Goal: Task Accomplishment & Management: Complete application form

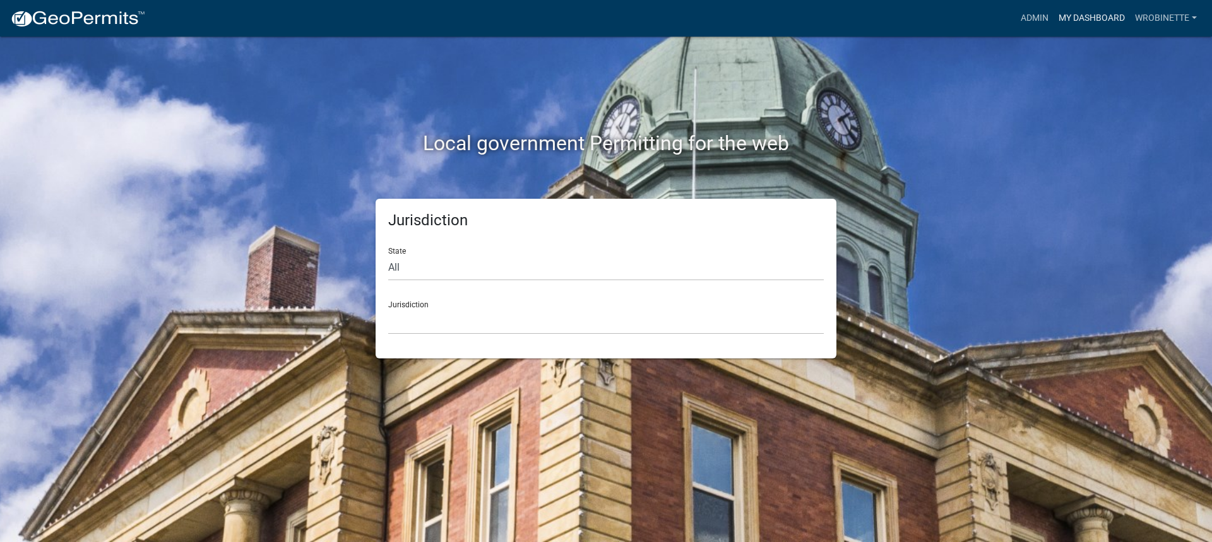
click at [1076, 9] on link "My Dashboard" at bounding box center [1092, 18] width 76 height 24
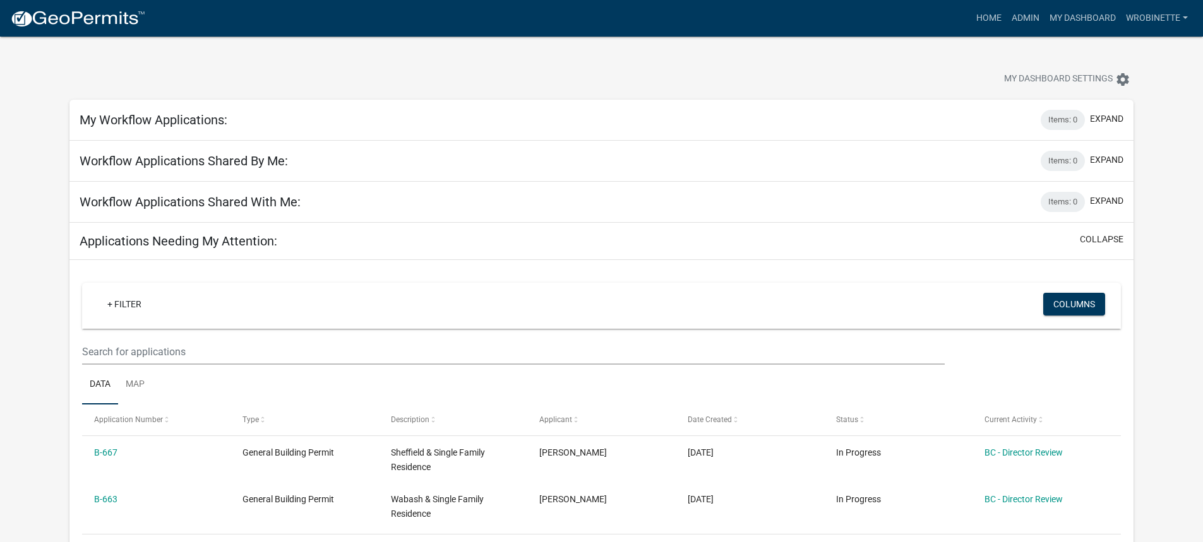
scroll to position [63, 0]
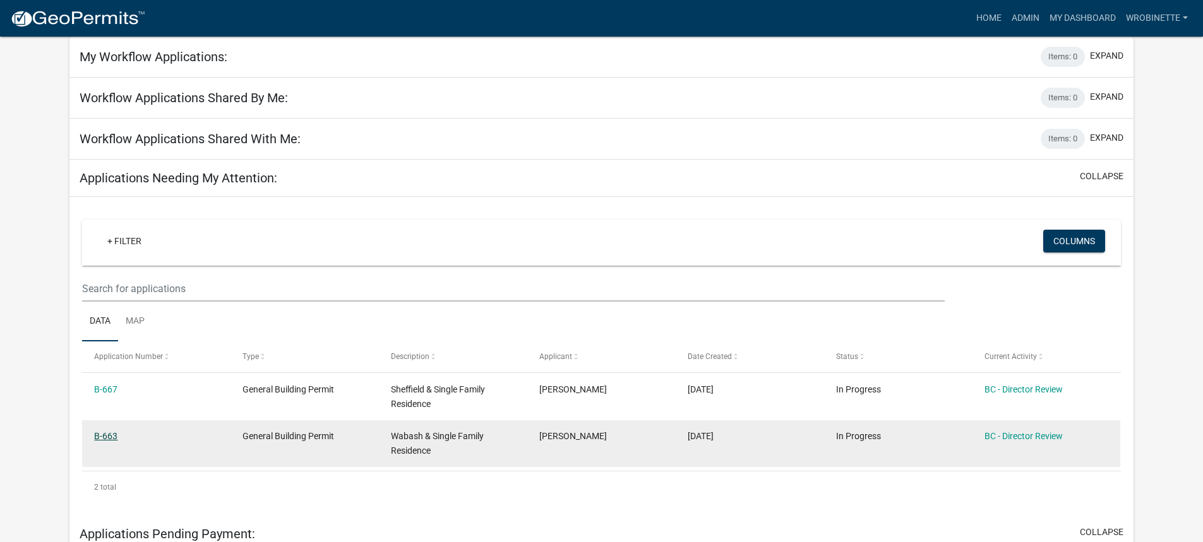
click at [104, 433] on link "B-663" at bounding box center [105, 436] width 23 height 10
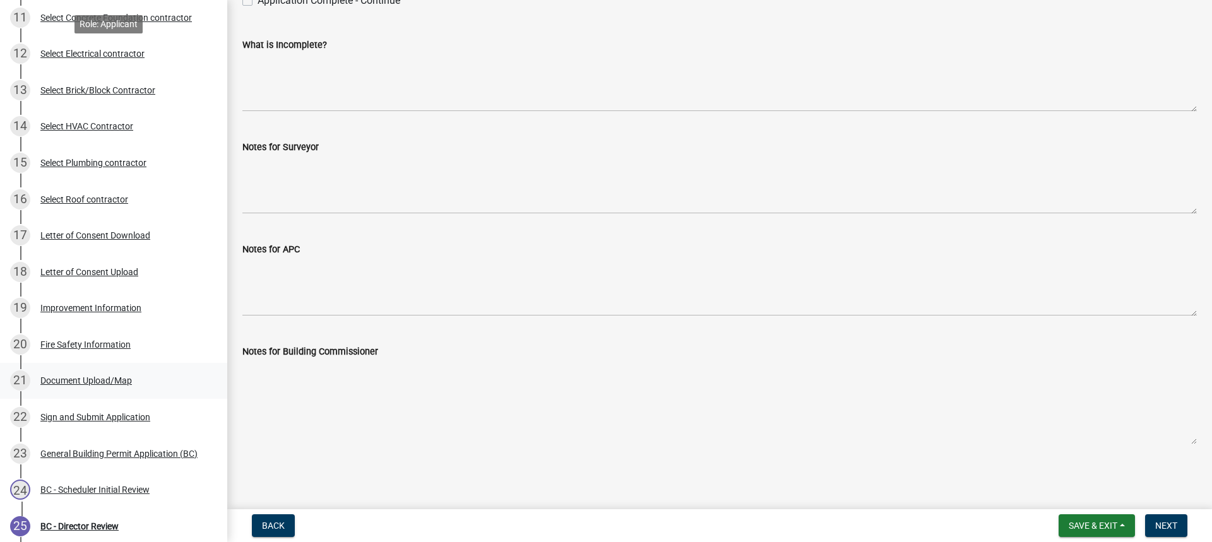
scroll to position [568, 0]
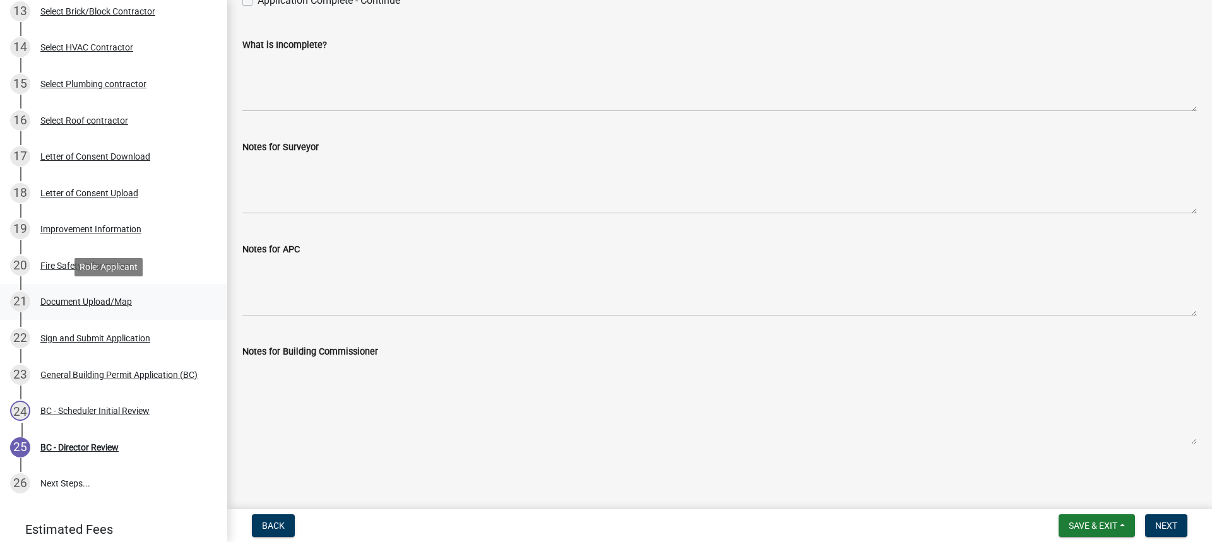
click at [111, 304] on div "Document Upload/Map" at bounding box center [86, 301] width 92 height 9
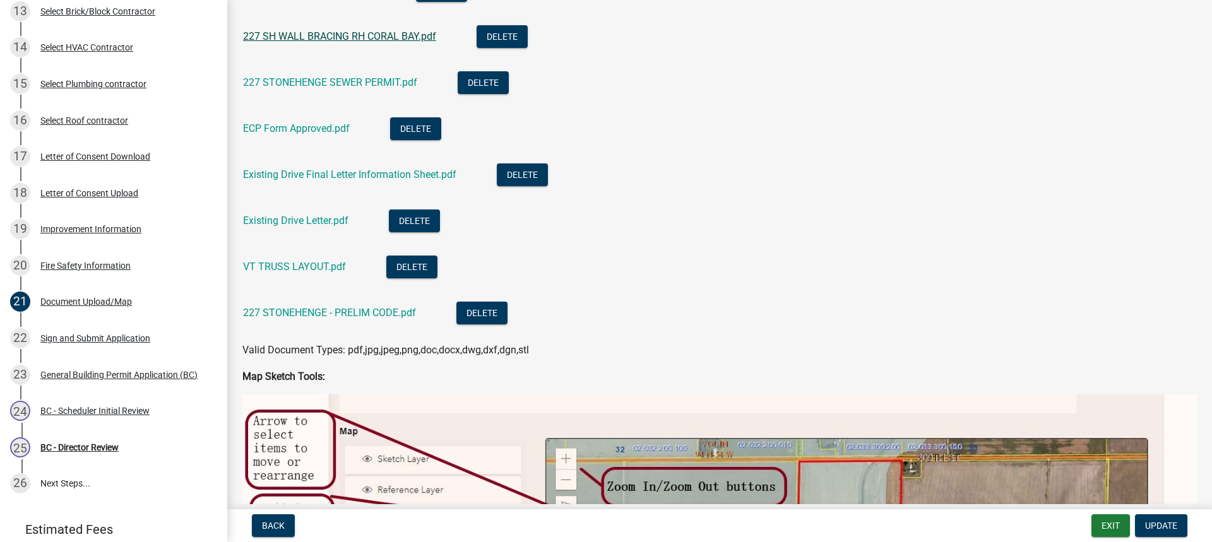
click at [322, 38] on link "227 SH WALL BRACING RH CORAL BAY.pdf" at bounding box center [339, 36] width 193 height 12
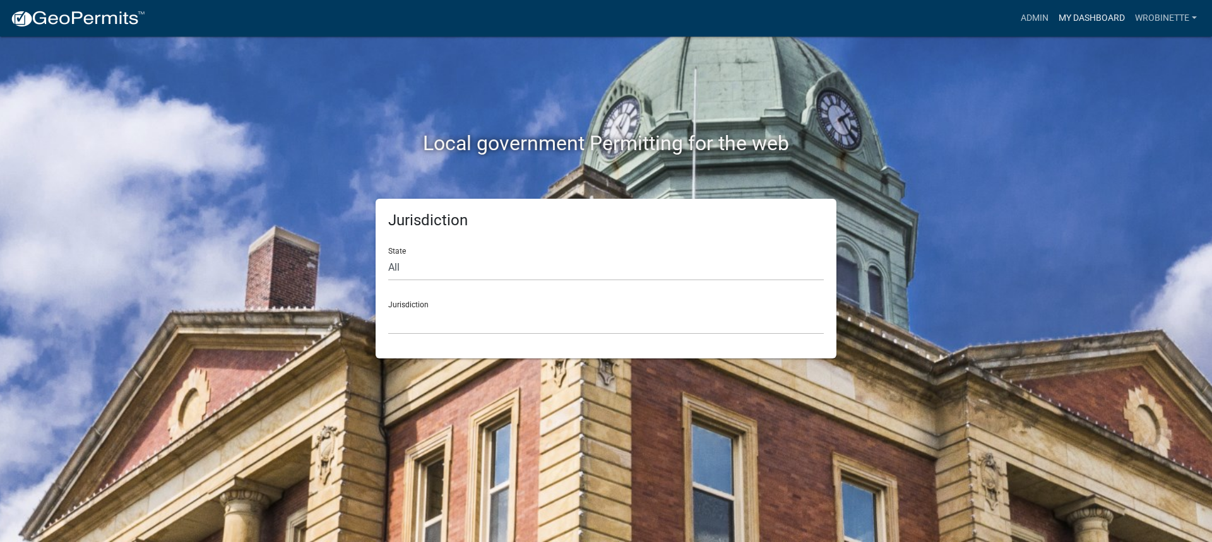
click at [1104, 18] on link "My Dashboard" at bounding box center [1092, 18] width 76 height 24
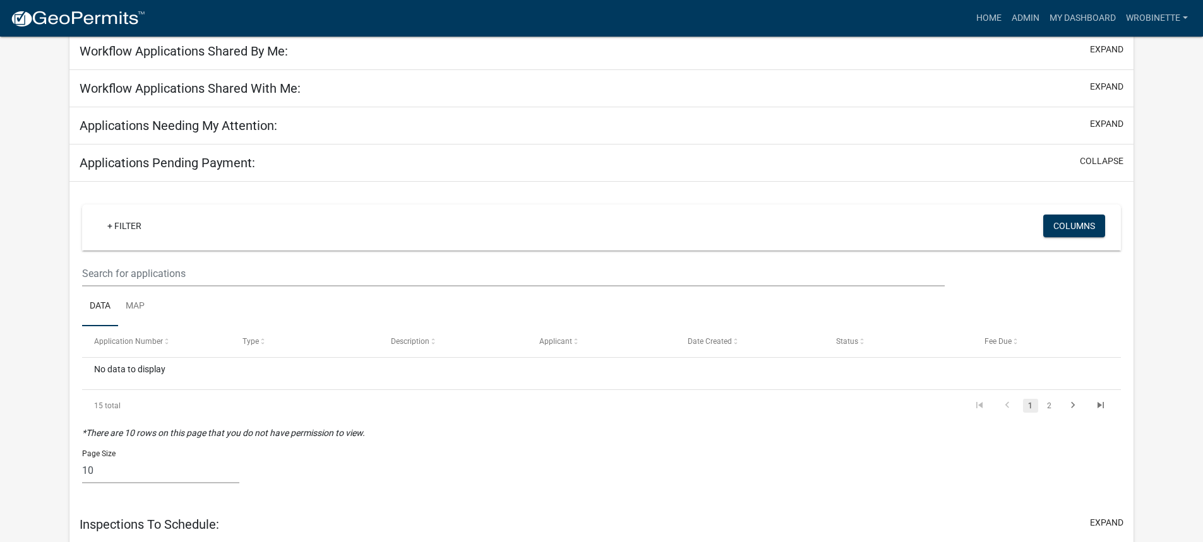
scroll to position [106, 0]
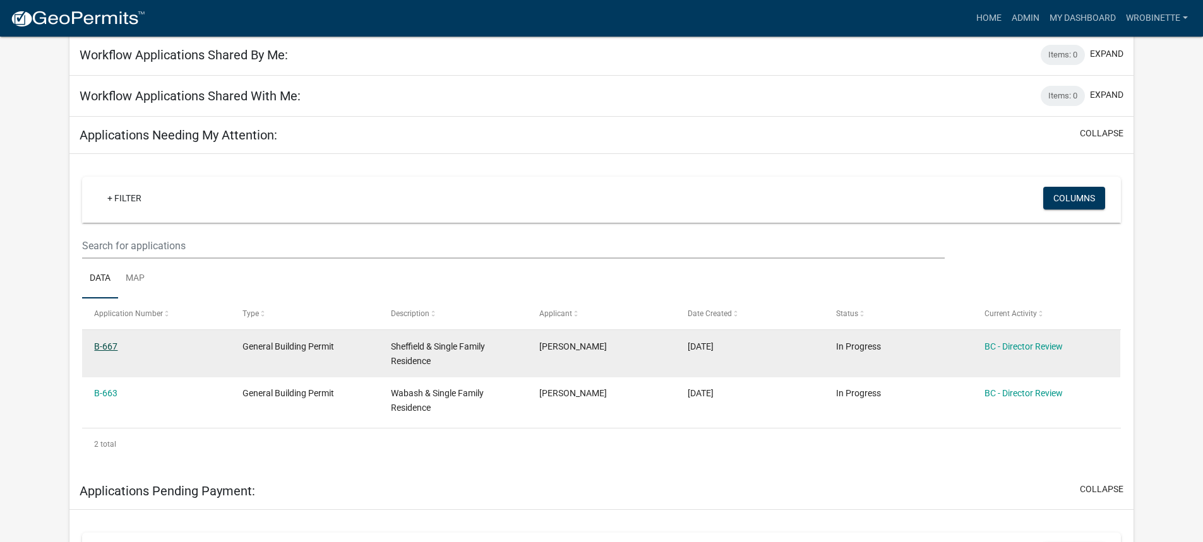
click at [101, 345] on link "B-667" at bounding box center [105, 347] width 23 height 10
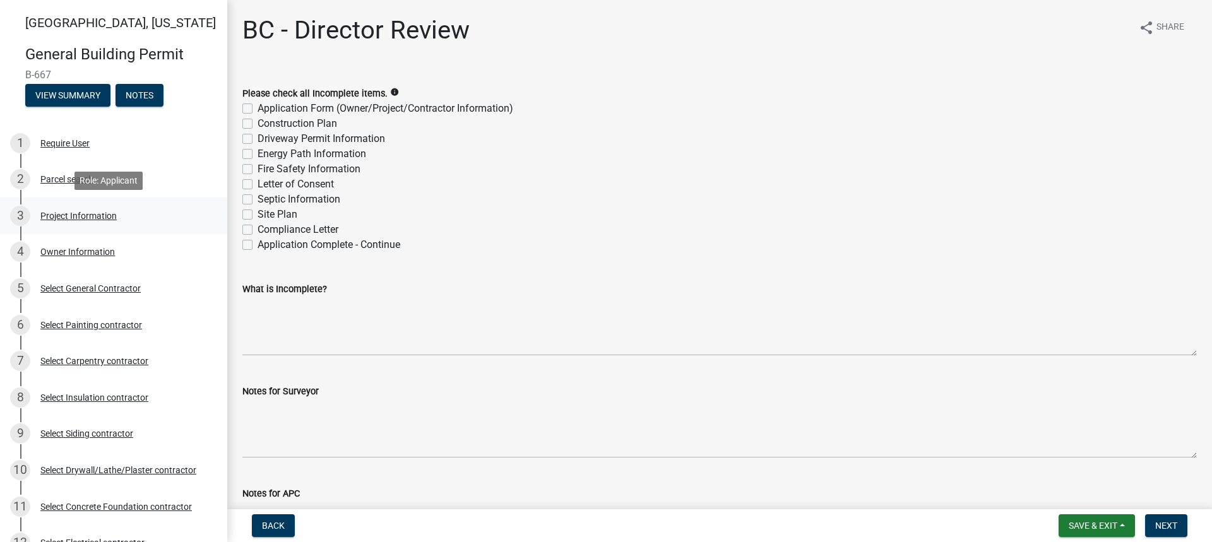
click at [73, 217] on div "Project Information" at bounding box center [78, 216] width 76 height 9
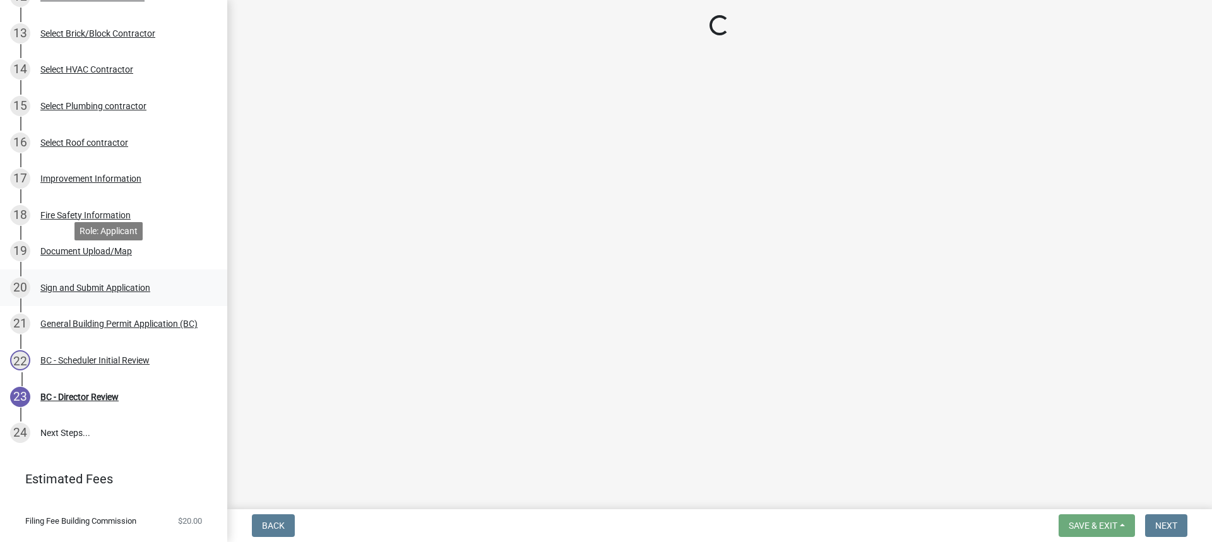
scroll to position [568, 0]
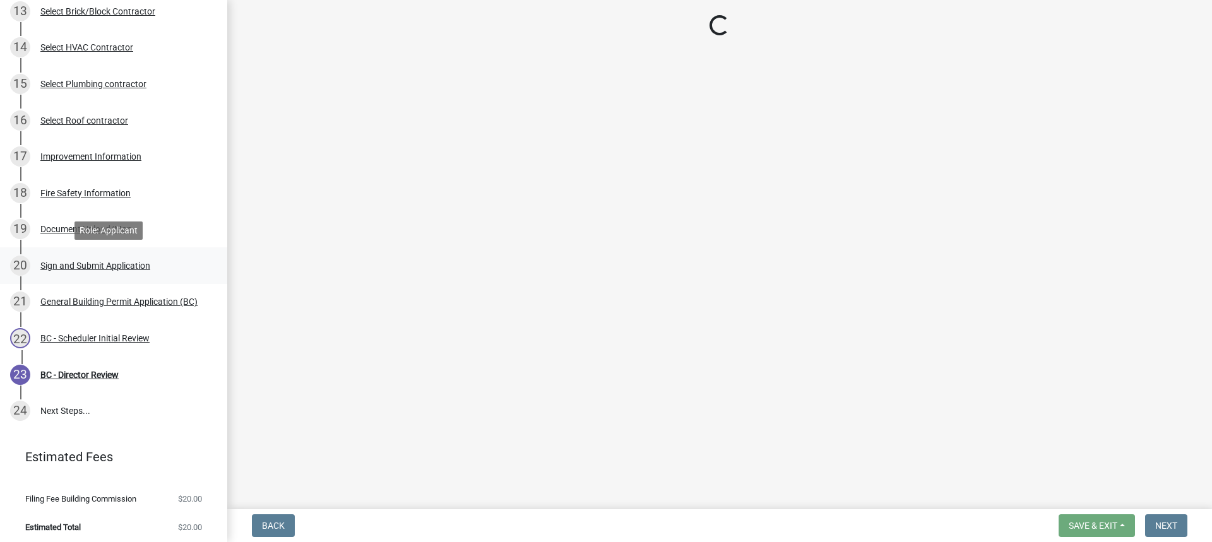
select select "d981393e-0f1e-4515-b265-f938ebd65115"
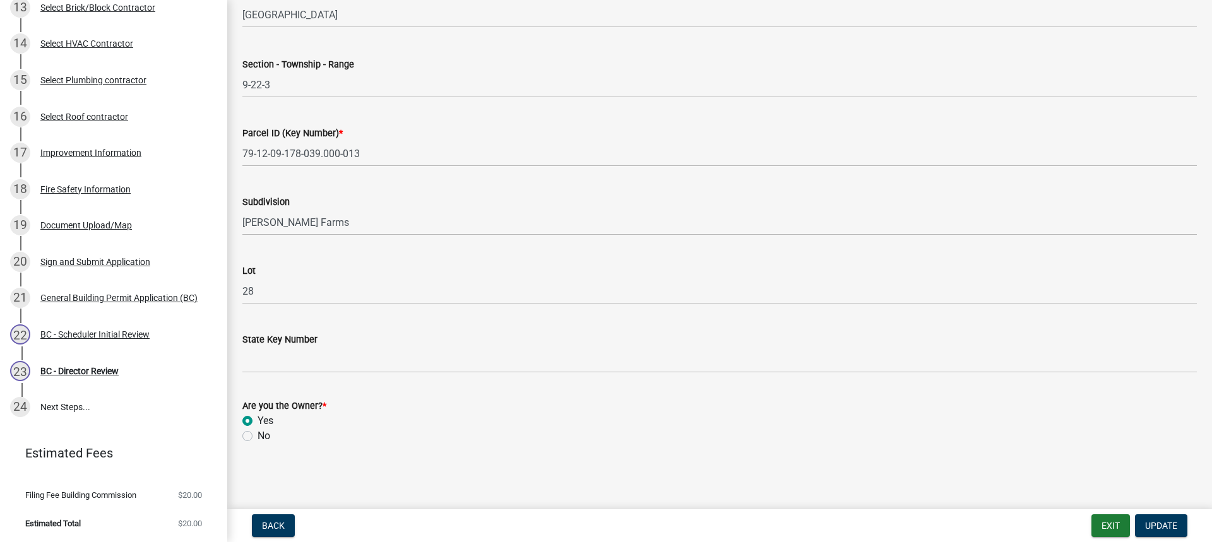
scroll to position [573, 0]
click at [79, 148] on div "Improvement Information" at bounding box center [90, 152] width 101 height 9
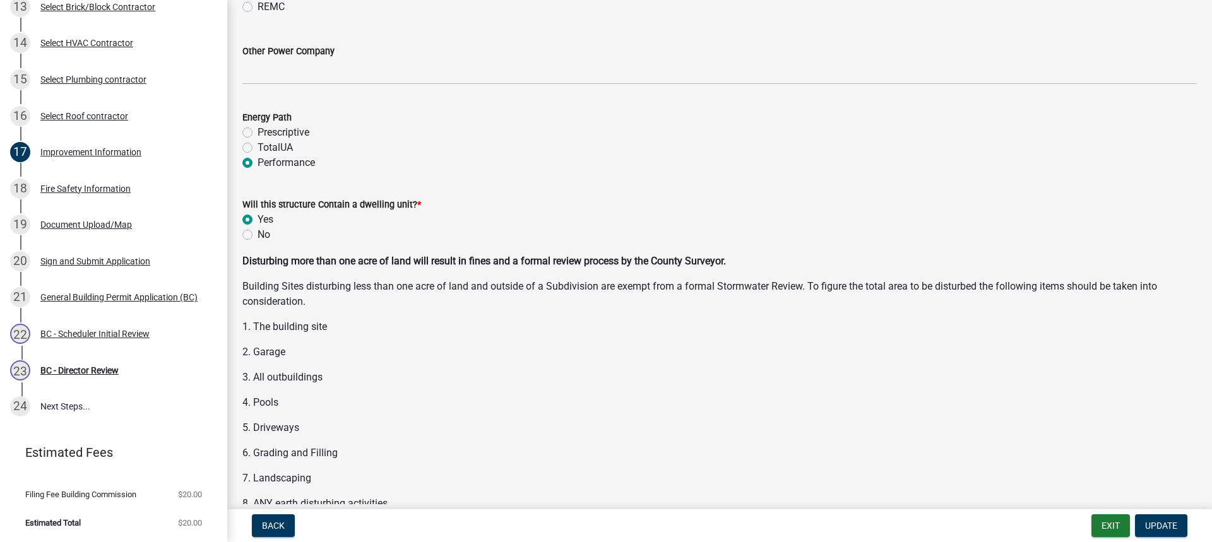
scroll to position [1515, 0]
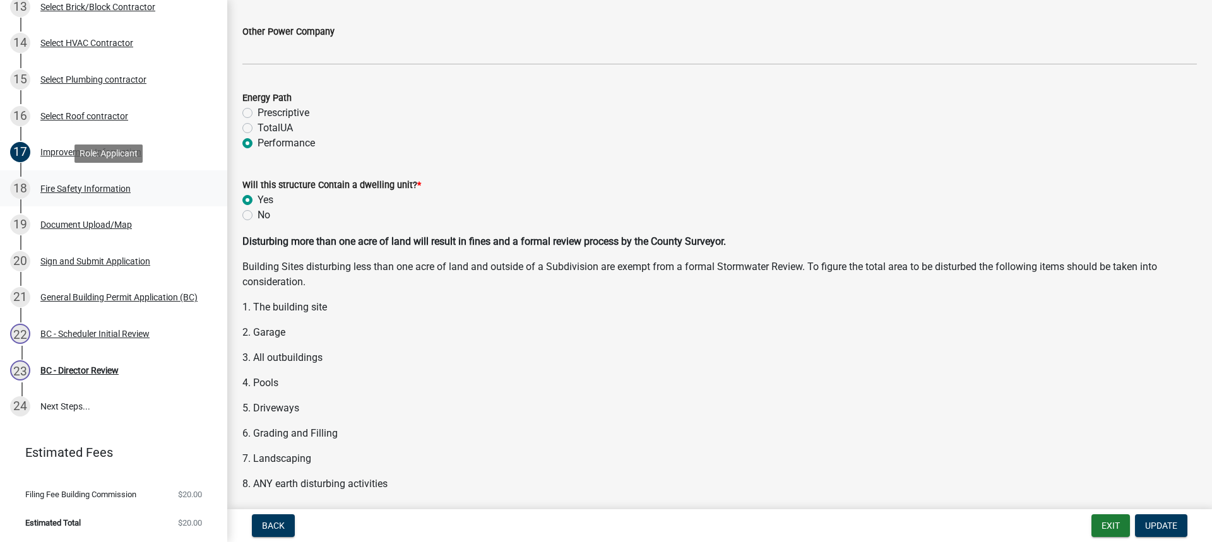
click at [85, 184] on div "Fire Safety Information" at bounding box center [85, 188] width 90 height 9
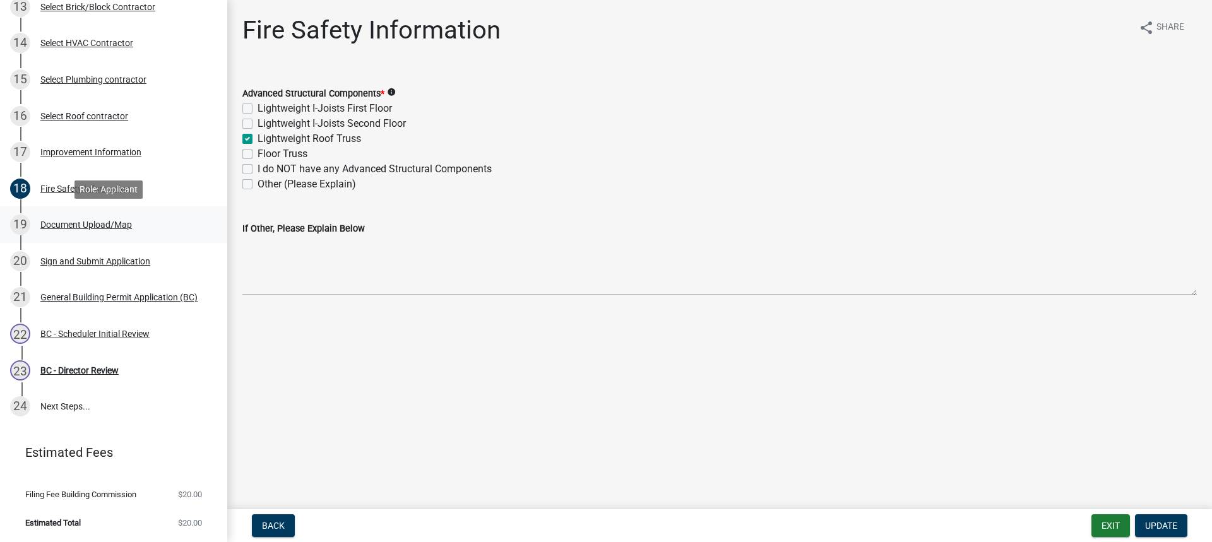
click at [78, 225] on div "Document Upload/Map" at bounding box center [86, 224] width 92 height 9
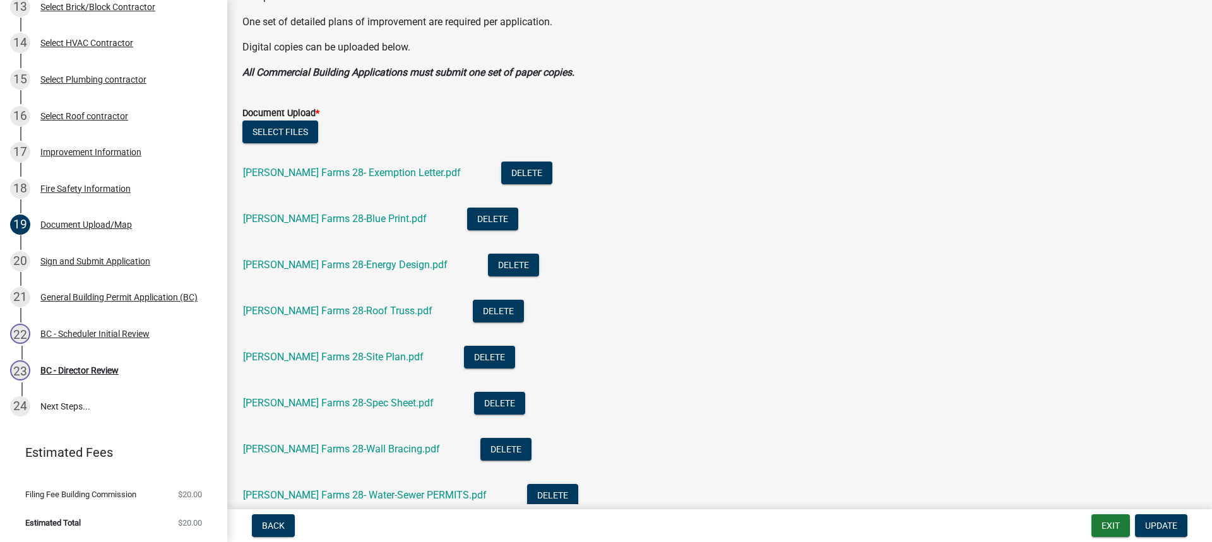
scroll to position [316, 0]
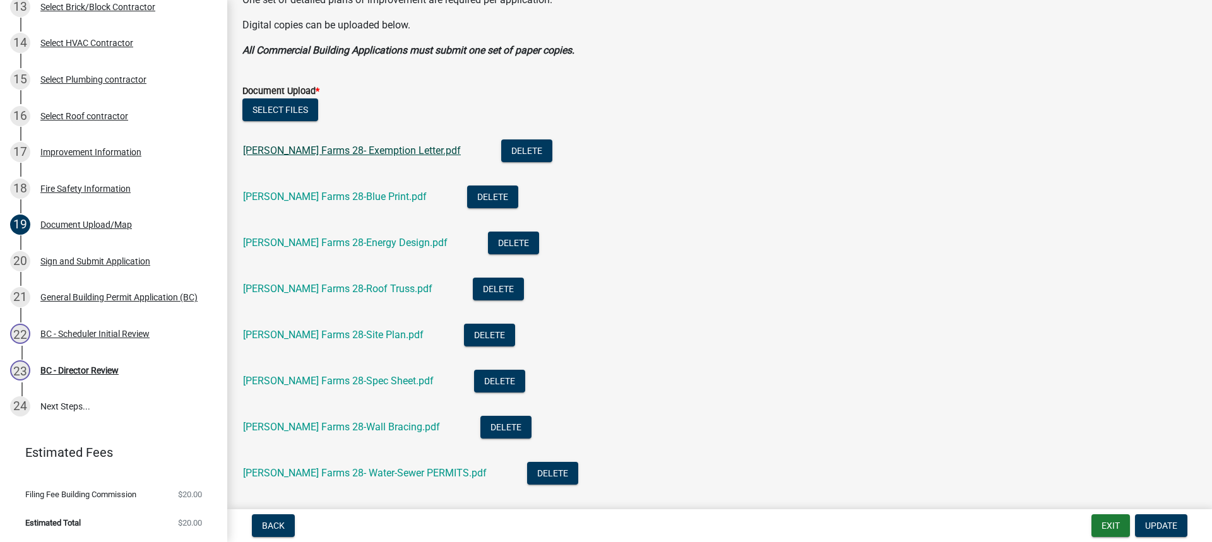
click at [321, 148] on link "Baker Farms 28- Exemption Letter.pdf" at bounding box center [352, 151] width 218 height 12
click at [315, 147] on link "Baker Farms 28- Exemption Letter.pdf" at bounding box center [352, 151] width 218 height 12
click at [291, 195] on link "Baker Farms 28-Blue Print.pdf" at bounding box center [335, 197] width 184 height 12
click at [316, 240] on link "Baker Farms 28-Energy Design.pdf" at bounding box center [345, 243] width 205 height 12
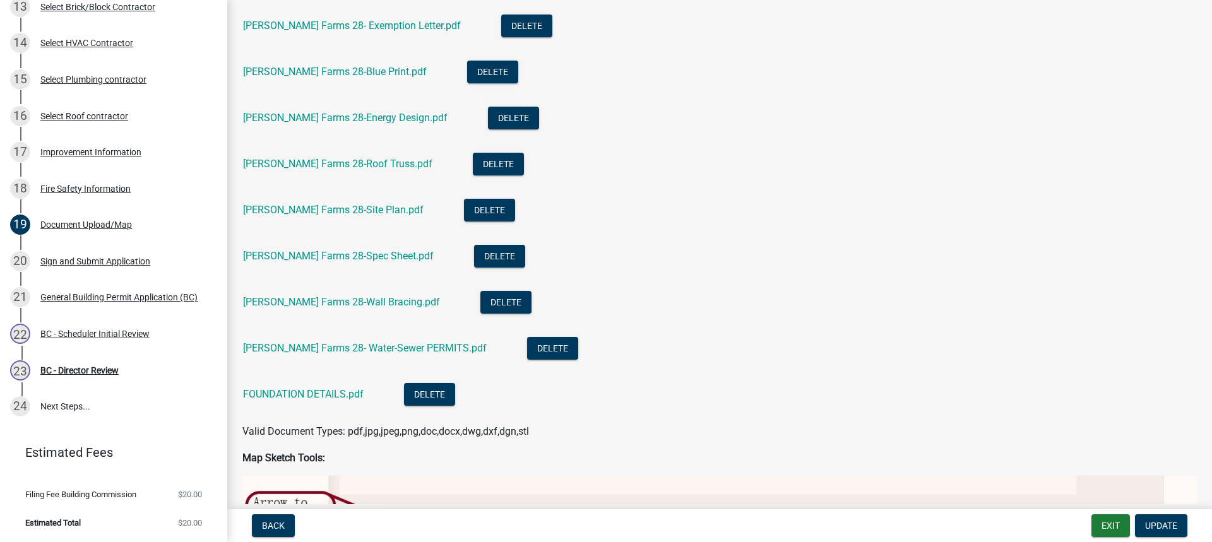
scroll to position [442, 0]
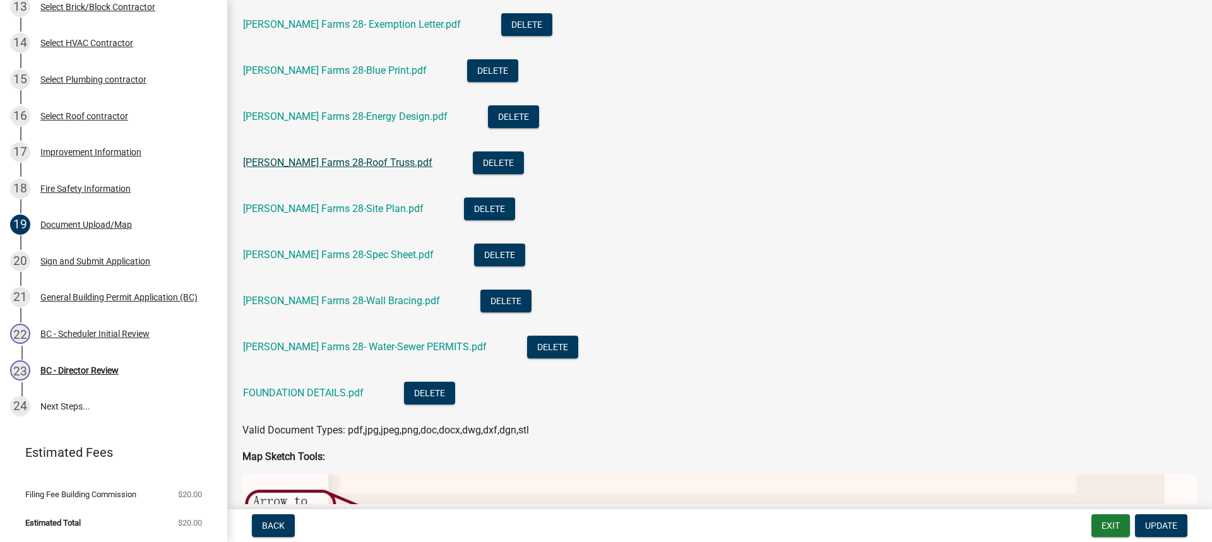
click at [326, 160] on link "Baker Farms 28-Roof Truss.pdf" at bounding box center [337, 163] width 189 height 12
click at [307, 208] on link "Baker Farms 28-Site Plan.pdf" at bounding box center [333, 209] width 181 height 12
click at [328, 256] on link "Baker Farms 28-Spec Sheet.pdf" at bounding box center [338, 255] width 191 height 12
click at [335, 66] on link "Baker Farms 28-Blue Print.pdf" at bounding box center [335, 70] width 184 height 12
click at [332, 299] on link "Baker Farms 28-Wall Bracing.pdf" at bounding box center [341, 301] width 197 height 12
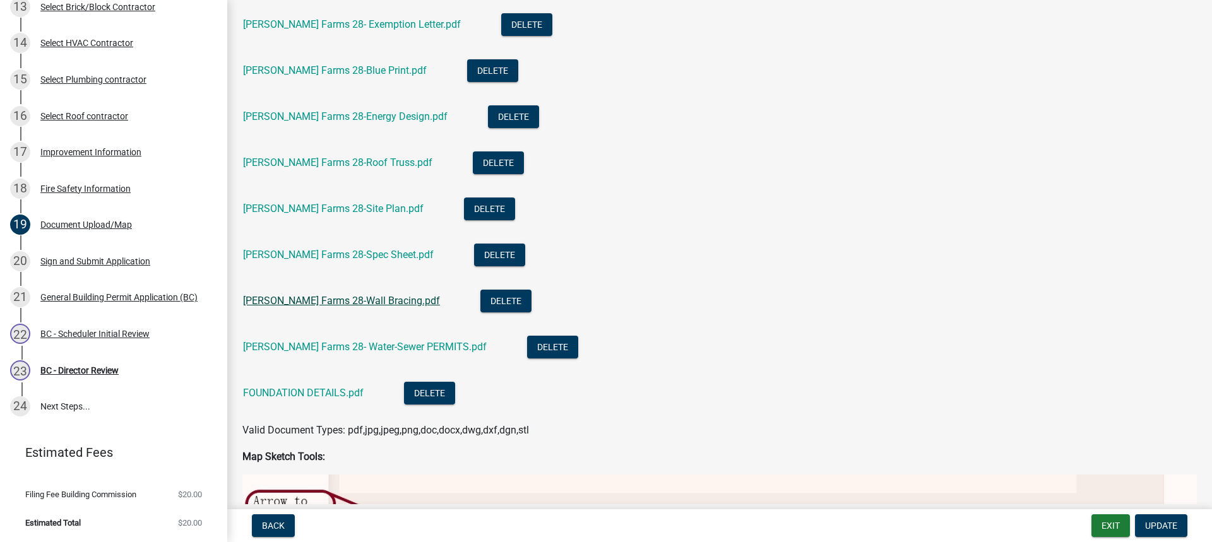
click at [338, 295] on link "Baker Farms 28-Wall Bracing.pdf" at bounding box center [341, 301] width 197 height 12
click at [319, 349] on link "Barker Farms 28- Water-Sewer PERMITS.pdf" at bounding box center [365, 347] width 244 height 12
click at [306, 394] on link "FOUNDATION DETAILS.pdf" at bounding box center [303, 393] width 121 height 12
click at [80, 334] on div "BC - Scheduler Initial Review" at bounding box center [94, 334] width 109 height 9
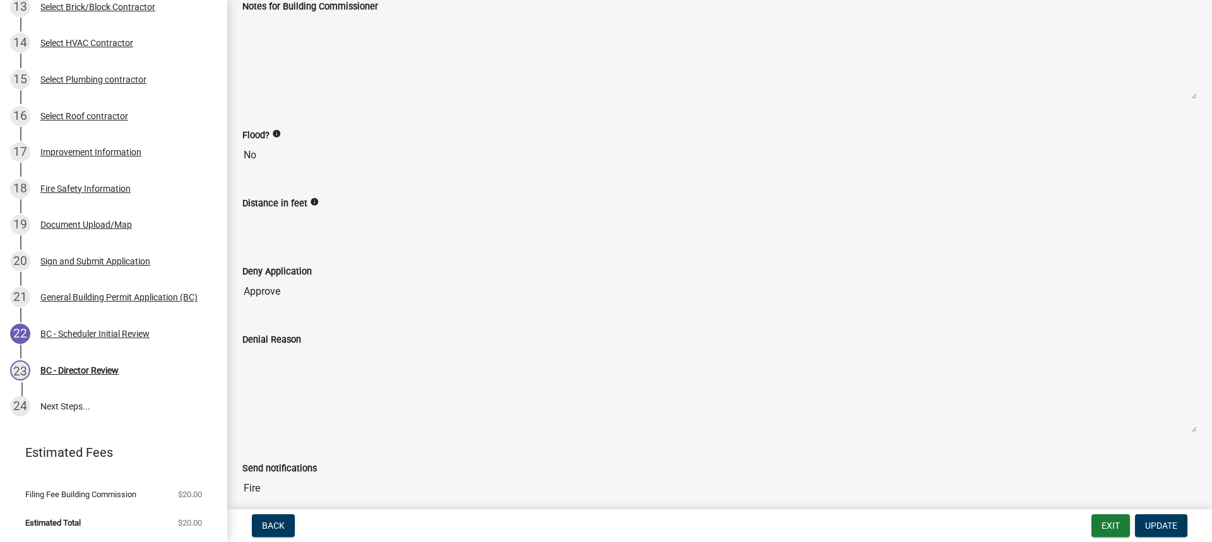
scroll to position [214, 0]
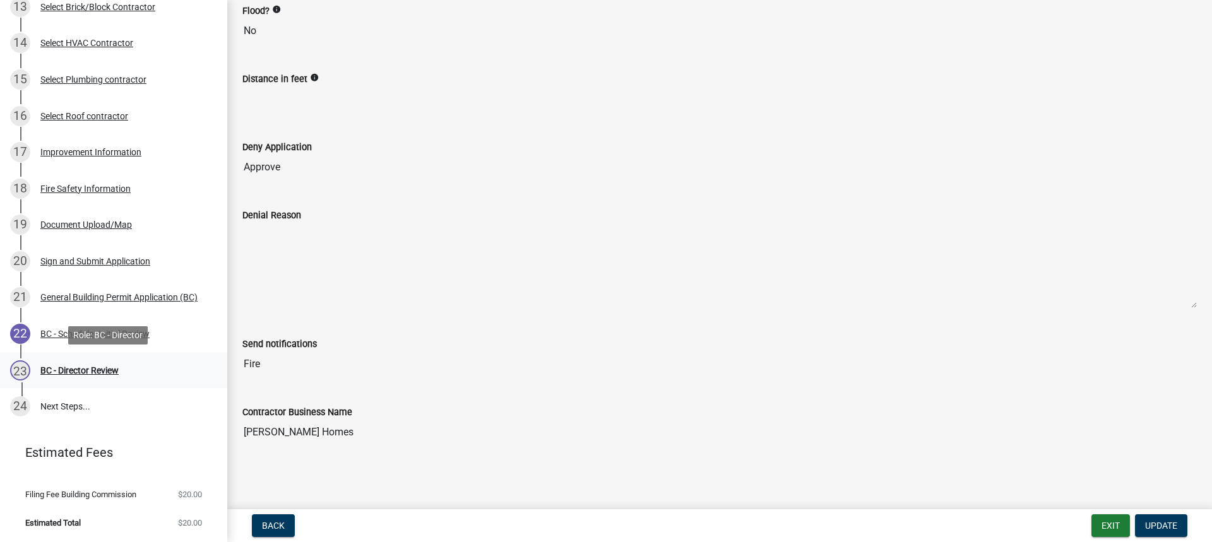
click at [64, 366] on div "BC - Director Review" at bounding box center [79, 370] width 78 height 9
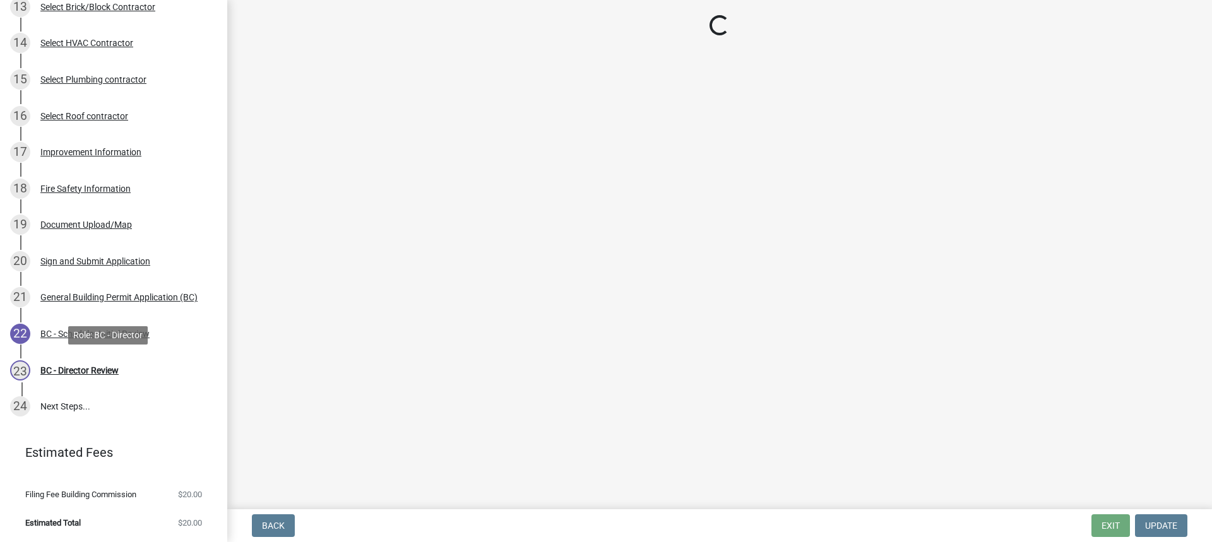
scroll to position [0, 0]
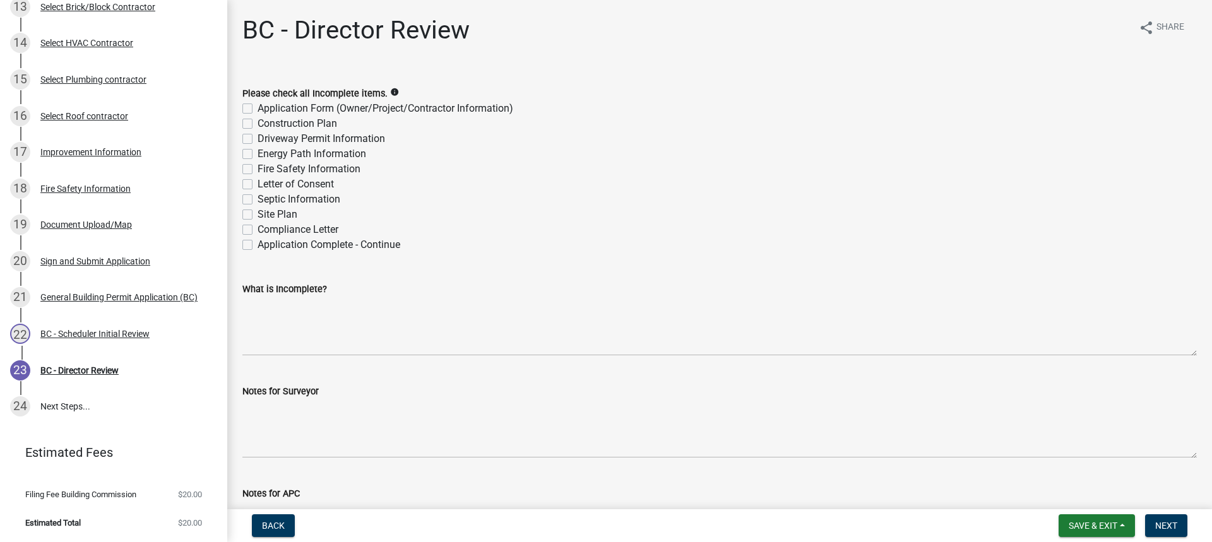
click at [258, 246] on label "Application Complete - Continue" at bounding box center [329, 244] width 143 height 15
click at [258, 246] on input "Application Complete - Continue" at bounding box center [262, 241] width 8 height 8
checkbox input "true"
checkbox input "false"
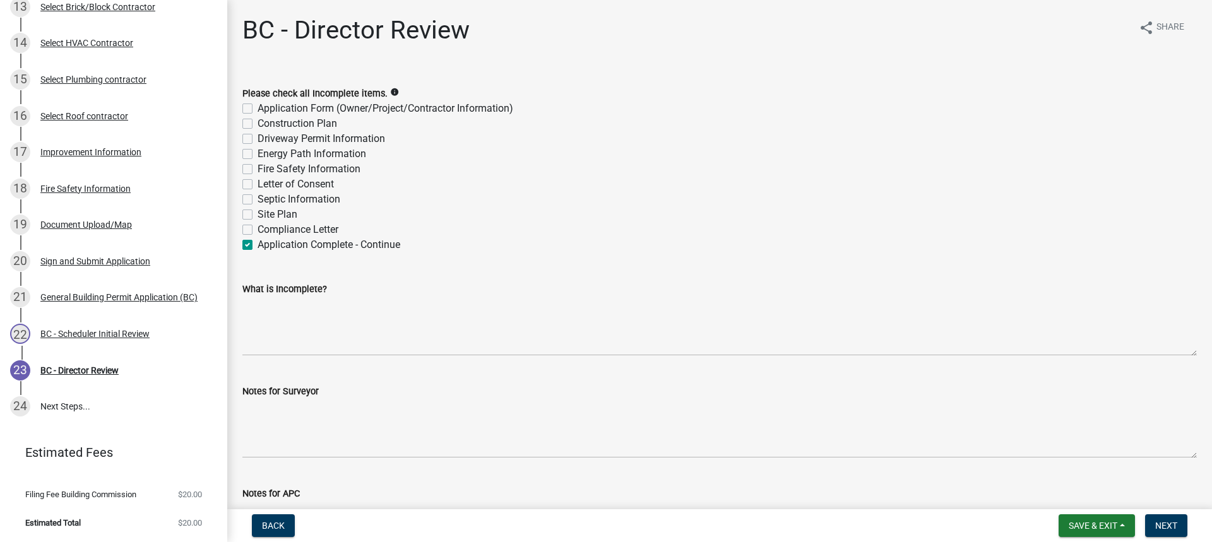
checkbox input "false"
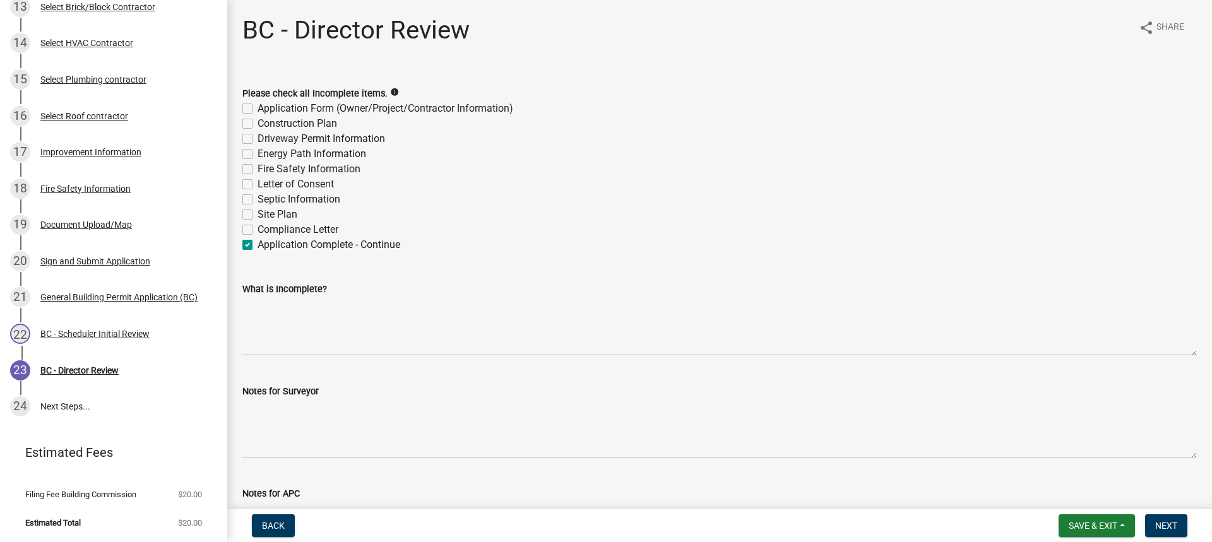
checkbox input "false"
checkbox input "true"
click at [1164, 529] on span "Next" at bounding box center [1167, 526] width 22 height 10
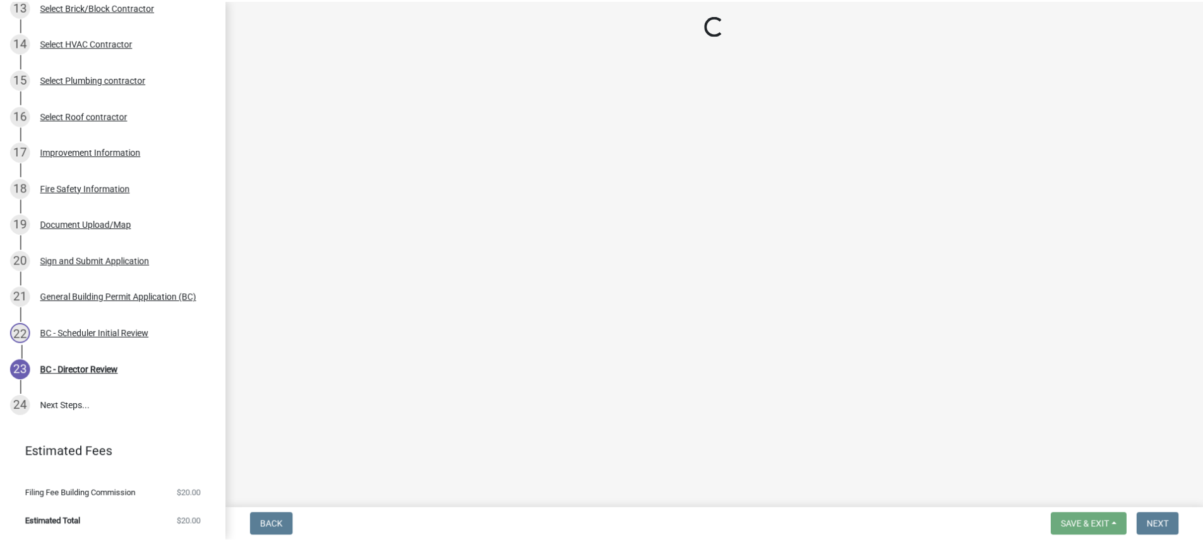
scroll to position [682, 0]
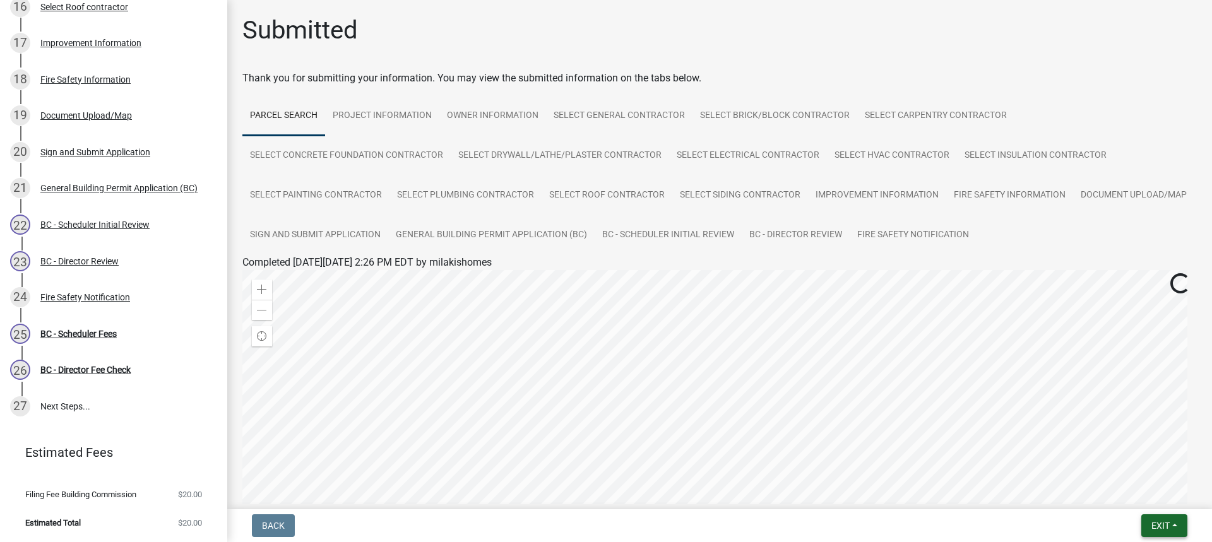
click at [1168, 529] on span "Exit" at bounding box center [1161, 526] width 18 height 10
click at [1130, 495] on button "Save & Exit" at bounding box center [1137, 493] width 101 height 30
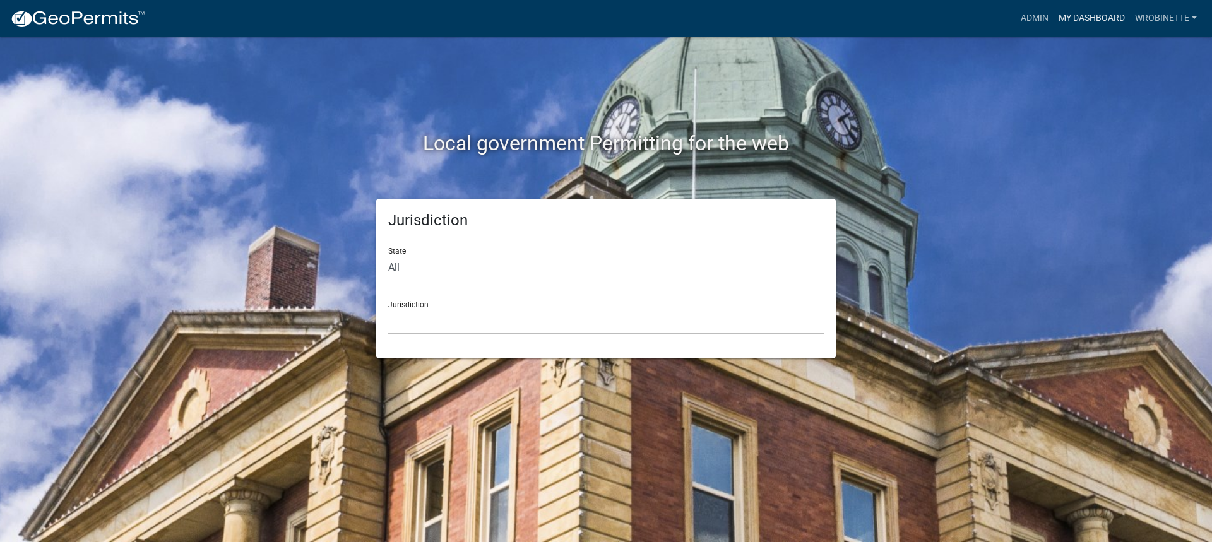
click at [1104, 18] on link "My Dashboard" at bounding box center [1092, 18] width 76 height 24
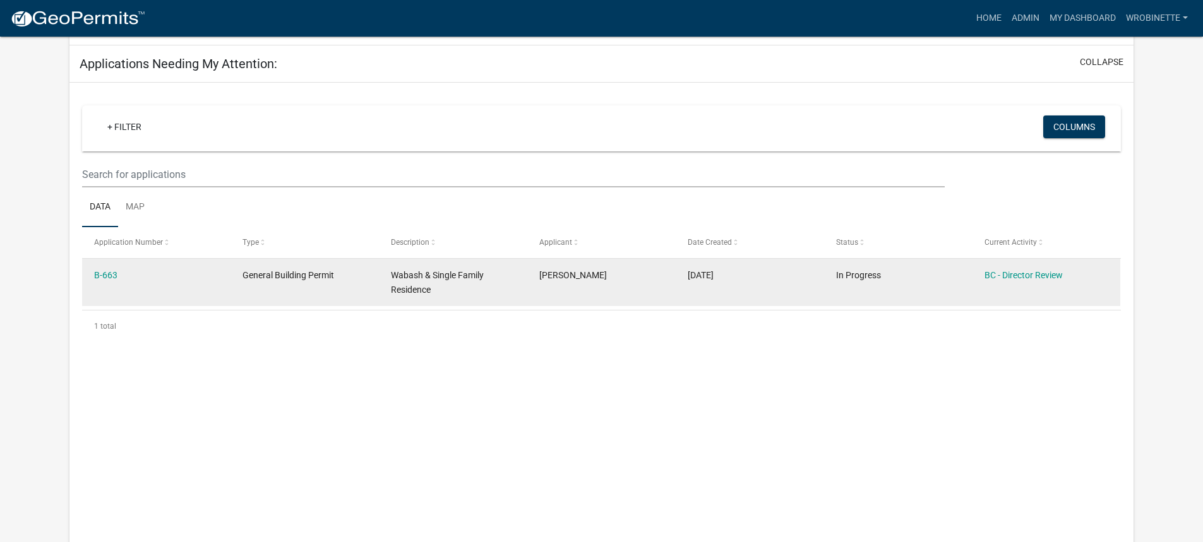
scroll to position [189, 0]
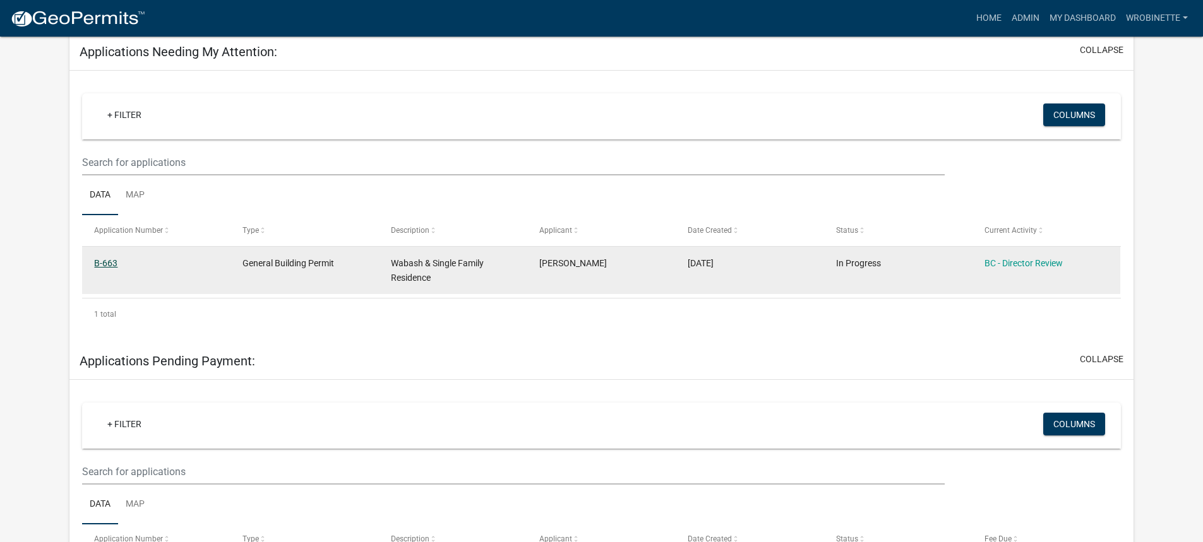
click at [102, 261] on link "B-663" at bounding box center [105, 263] width 23 height 10
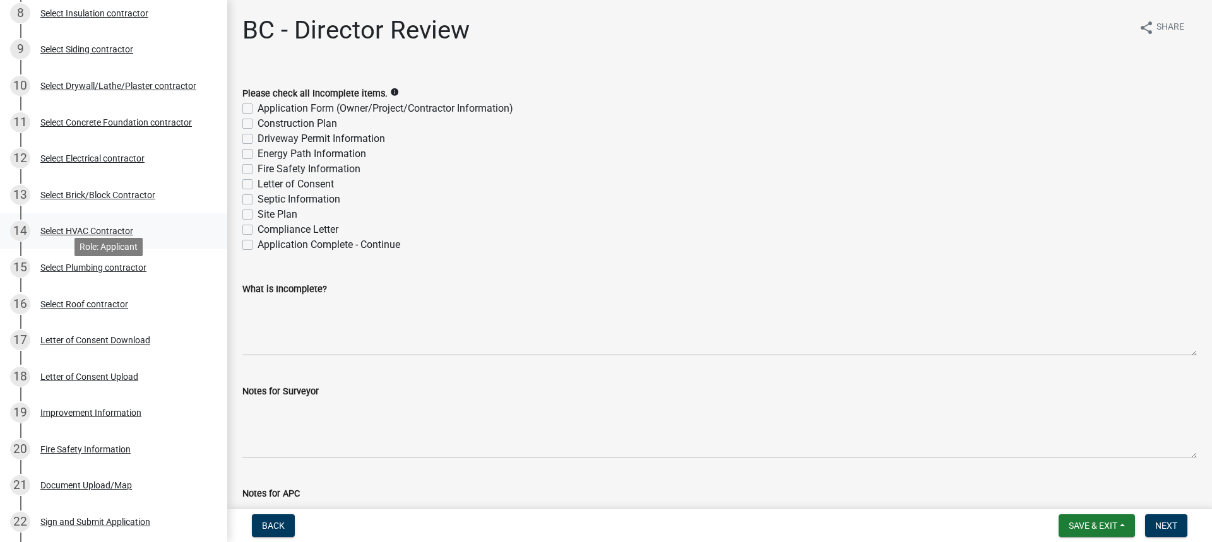
scroll to position [505, 0]
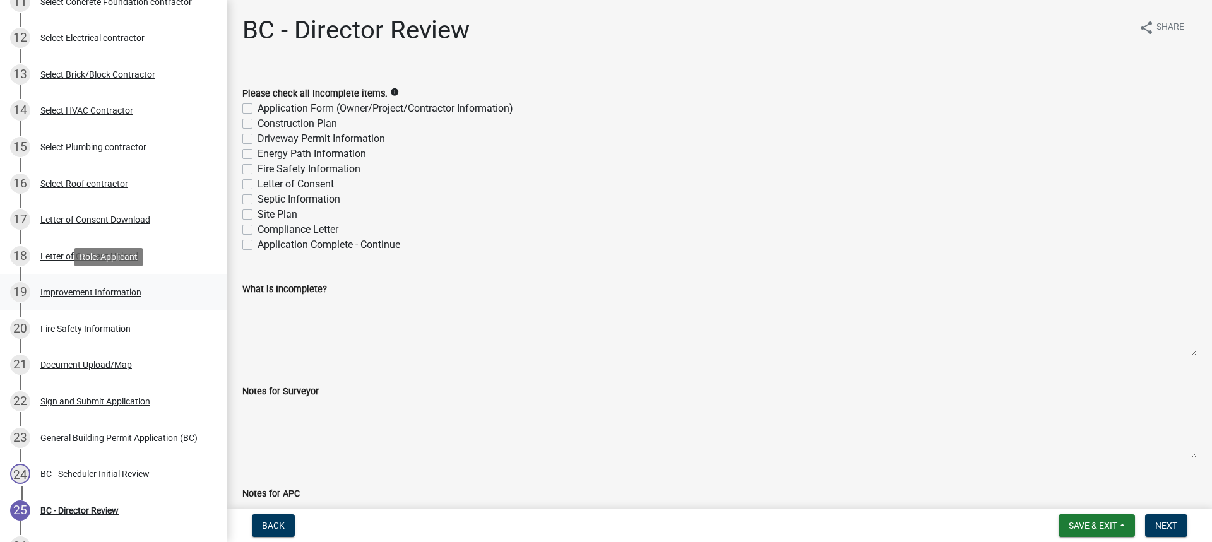
click at [101, 291] on div "Improvement Information" at bounding box center [90, 292] width 101 height 9
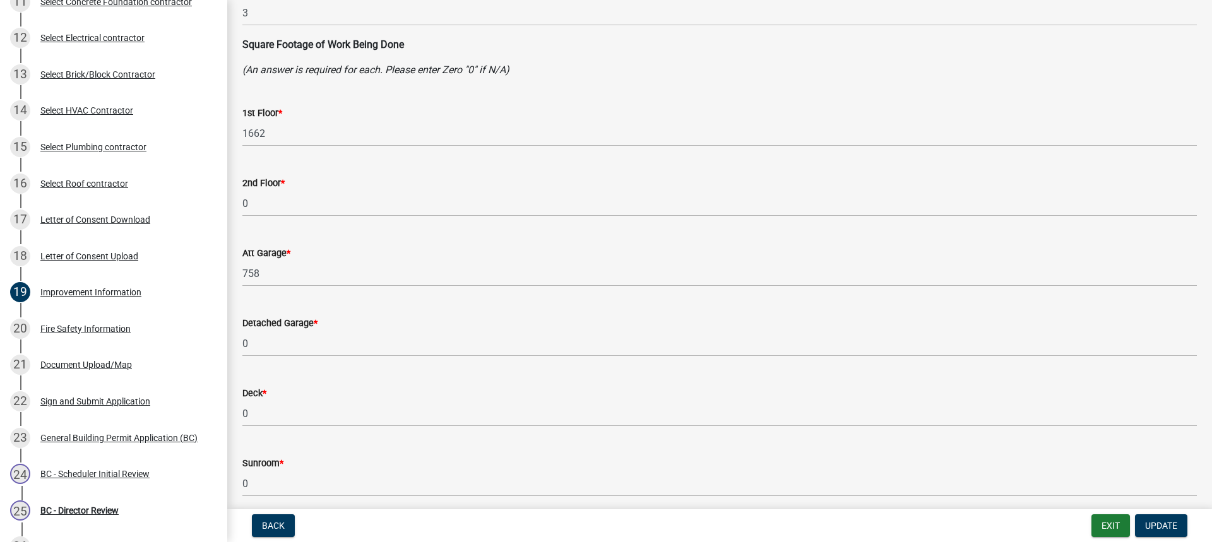
scroll to position [253, 0]
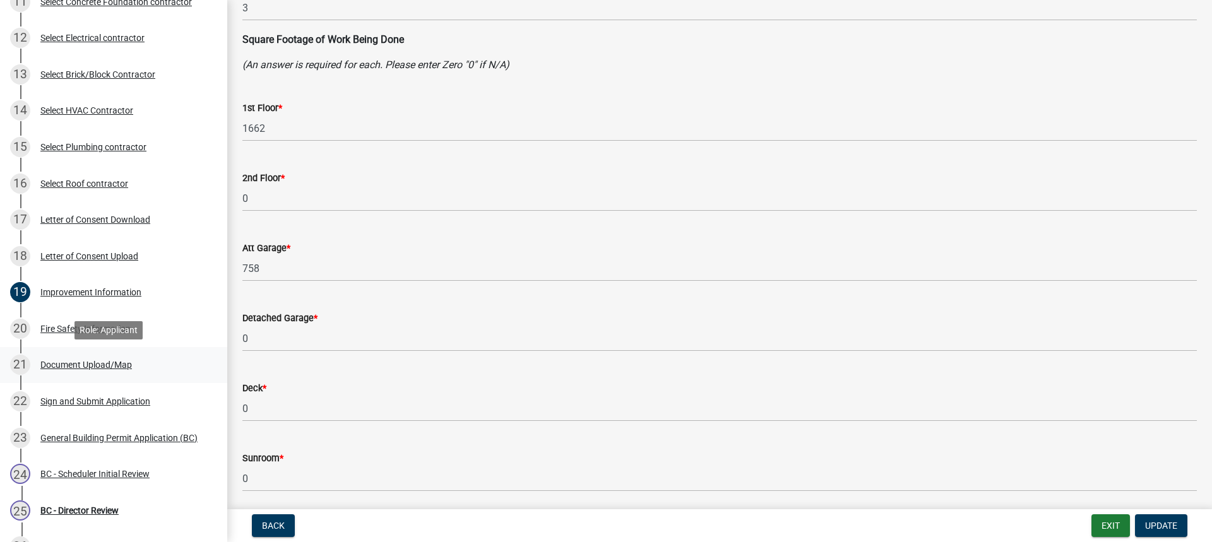
click at [102, 367] on div "Document Upload/Map" at bounding box center [86, 365] width 92 height 9
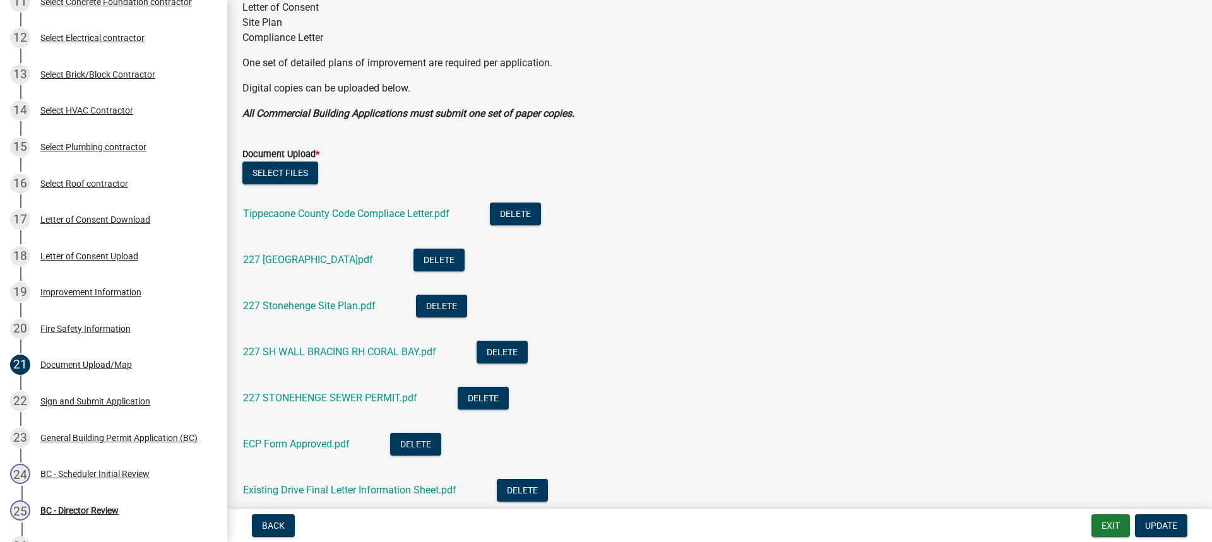
scroll to position [379, 0]
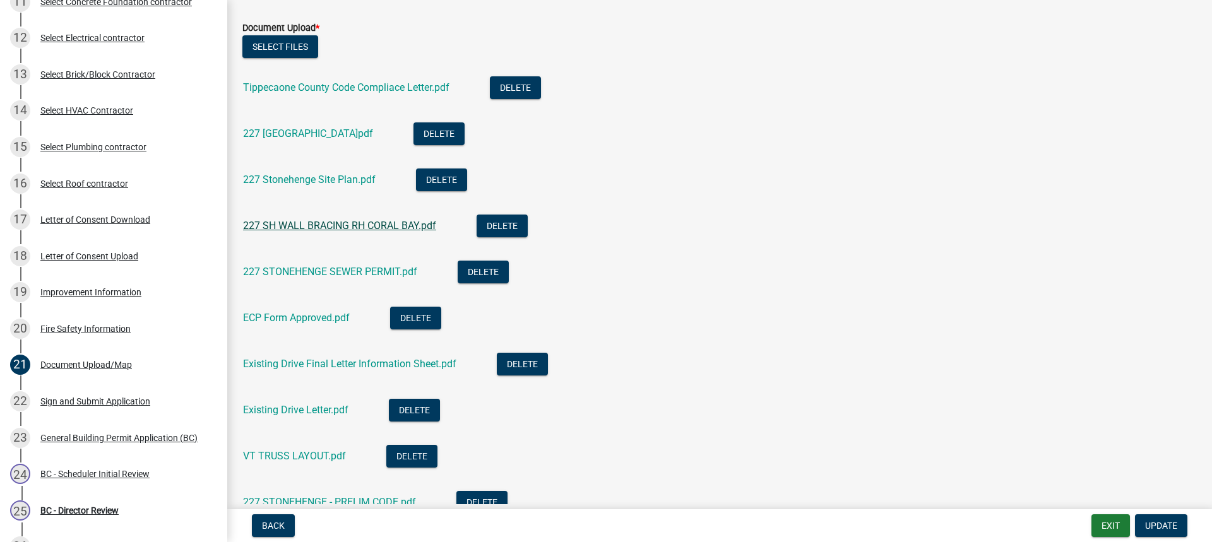
click at [337, 225] on link "227 SH WALL BRACING RH CORAL BAY.pdf" at bounding box center [339, 226] width 193 height 12
